Goal: Task Accomplishment & Management: Manage account settings

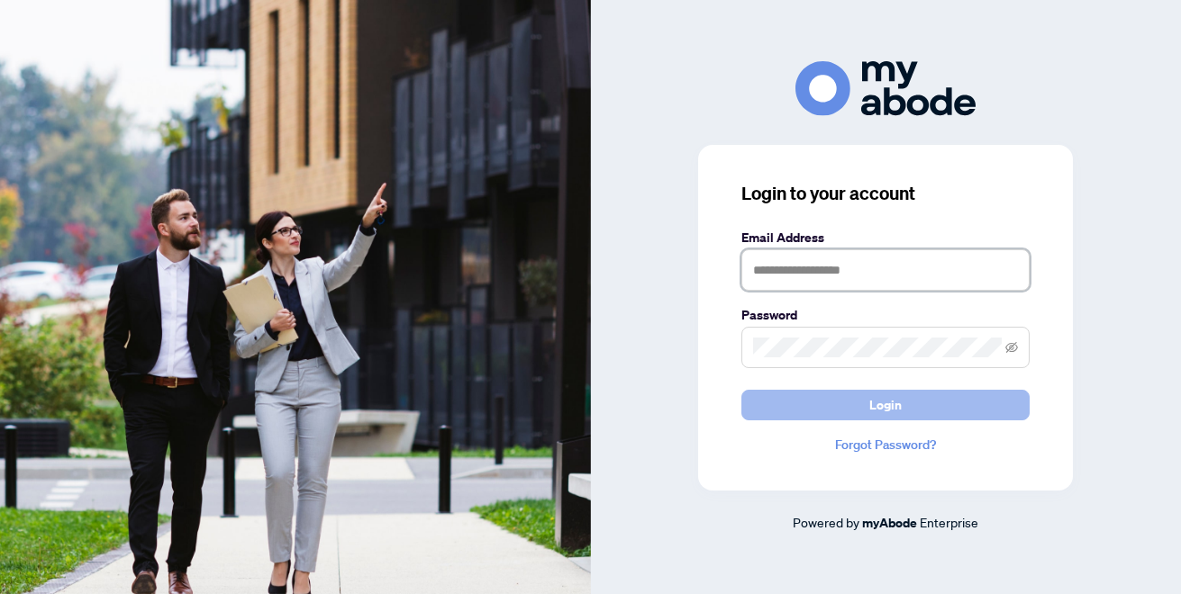
type input "**********"
click at [866, 400] on button "Login" at bounding box center [885, 405] width 288 height 31
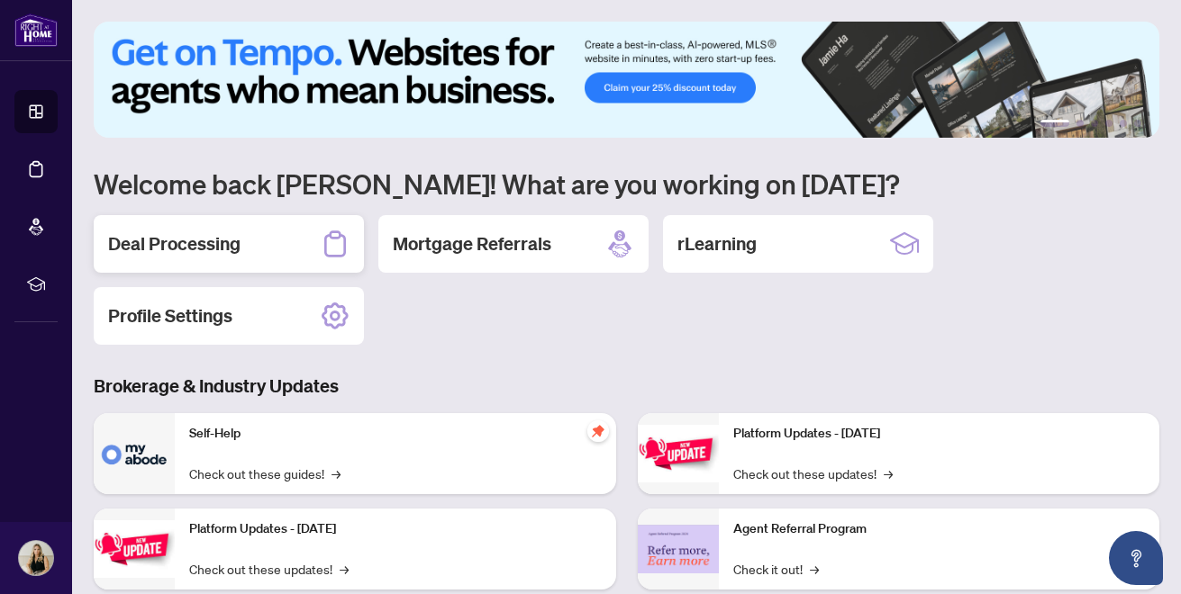
click at [215, 227] on div "Deal Processing" at bounding box center [229, 244] width 270 height 58
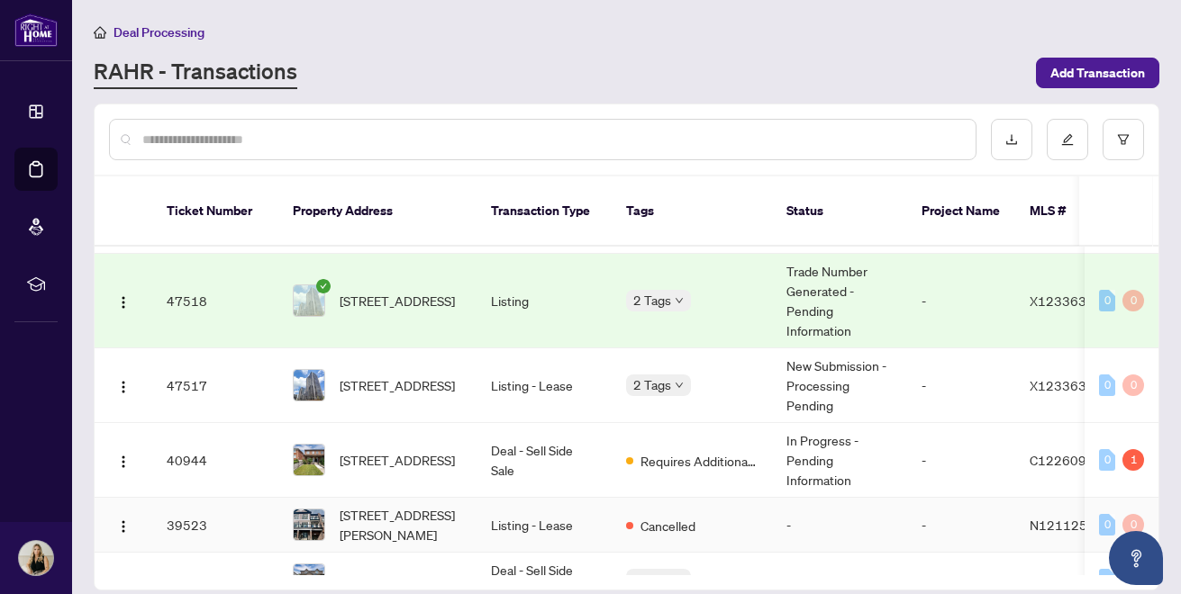
scroll to position [178, 0]
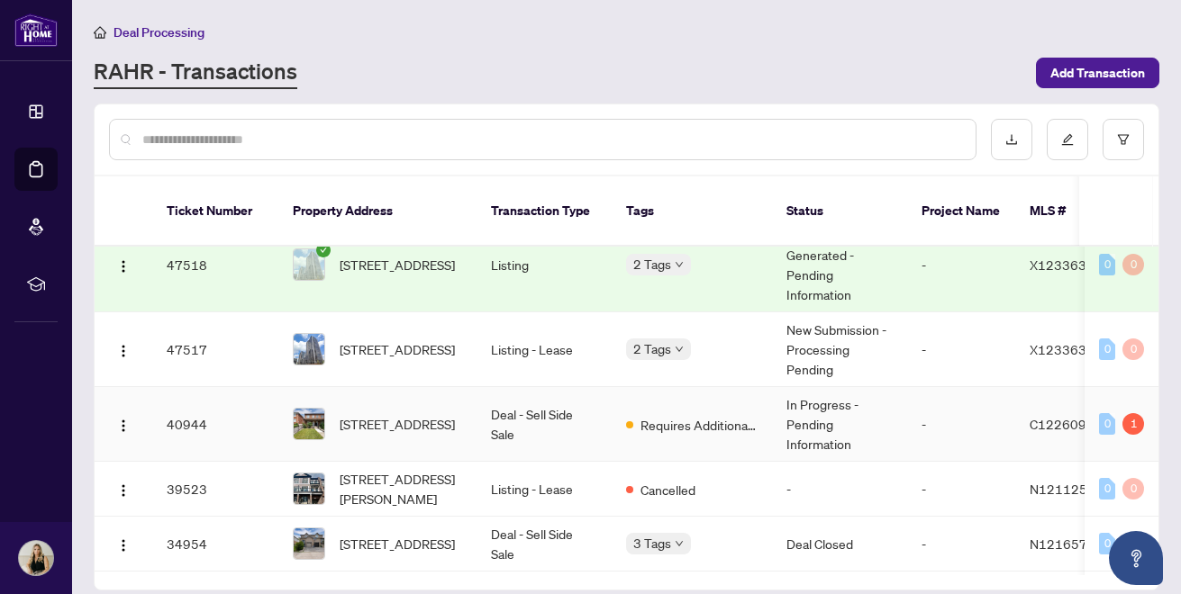
click at [488, 399] on td "Deal - Sell Side Sale" at bounding box center [543, 424] width 135 height 75
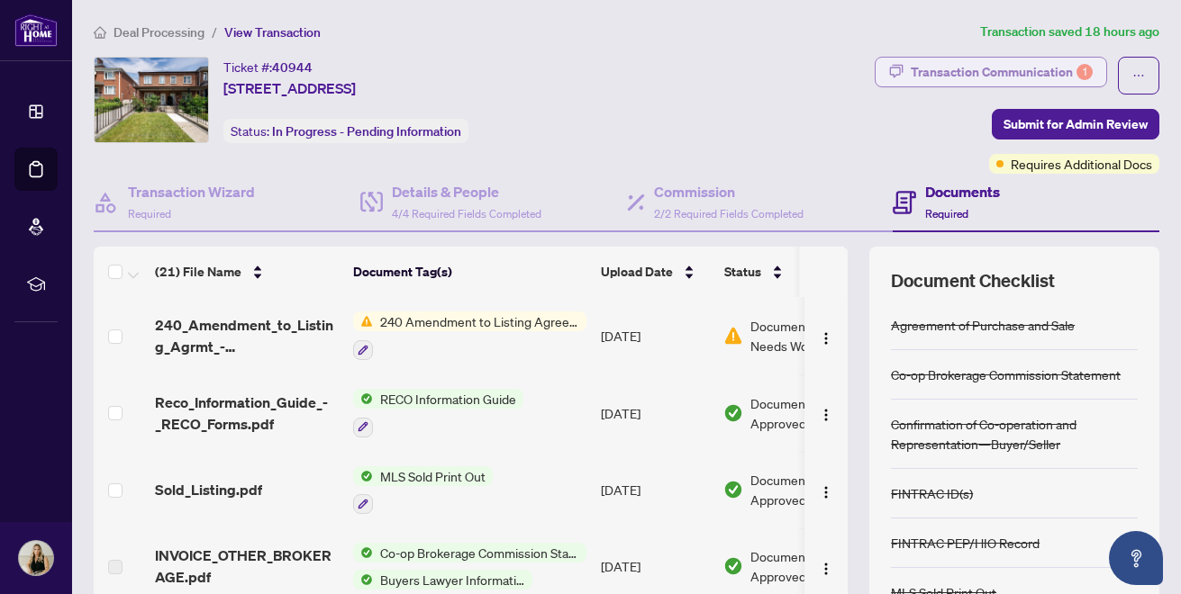
click at [1057, 76] on div "Transaction Communication 1" at bounding box center [1002, 72] width 182 height 29
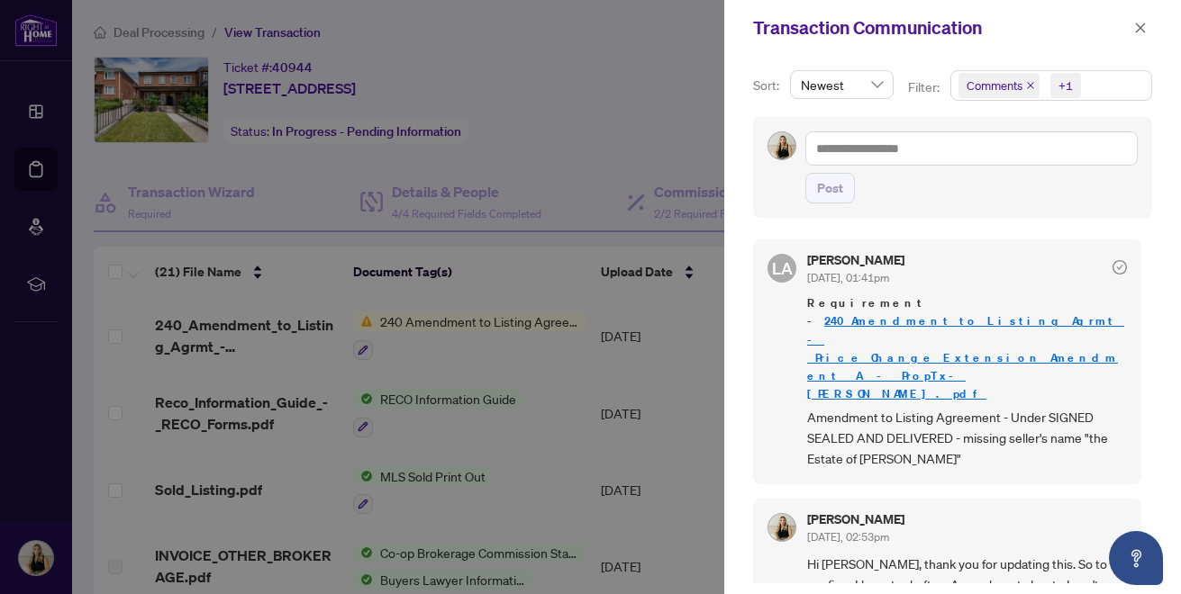
drag, startPoint x: 1014, startPoint y: 407, endPoint x: 1091, endPoint y: 388, distance: 78.9
click at [1091, 407] on span "Amendment to Listing Agreement - Under SIGNED SEALED AND DELIVERED - missing se…" at bounding box center [967, 438] width 320 height 63
copy span "the Estate of Guilherme Barbosa De Melo"
